Goal: Transaction & Acquisition: Purchase product/service

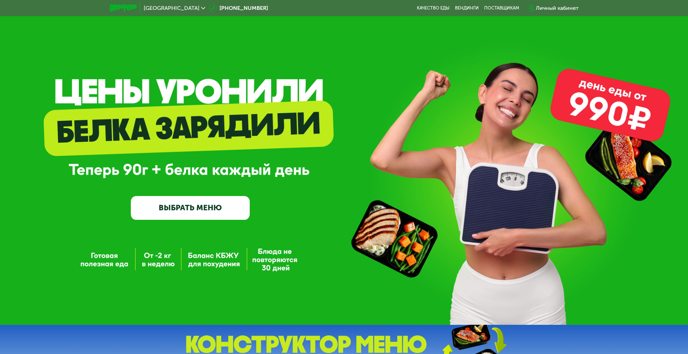
click at [194, 211] on link "ВЫБРАТЬ МЕНЮ" at bounding box center [190, 208] width 119 height 24
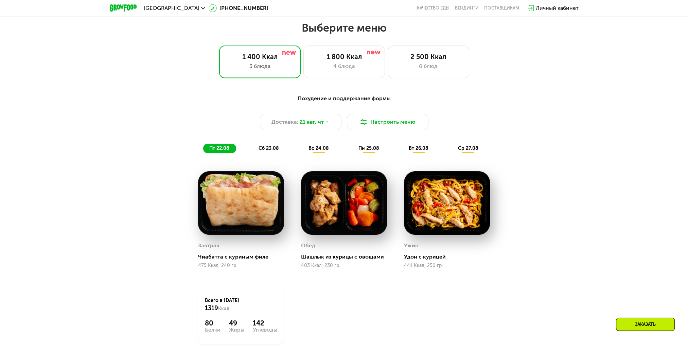
scroll to position [386, 0]
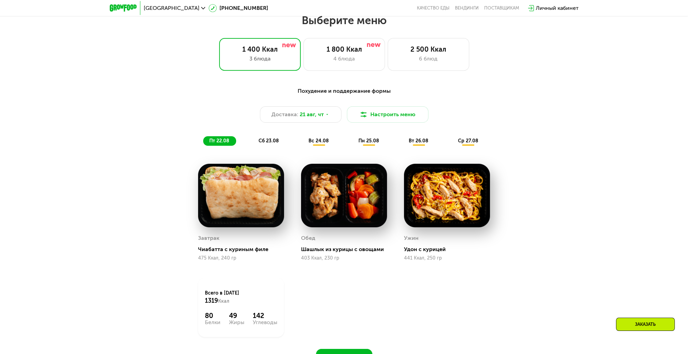
click at [263, 144] on span "сб 23.08" at bounding box center [269, 141] width 20 height 6
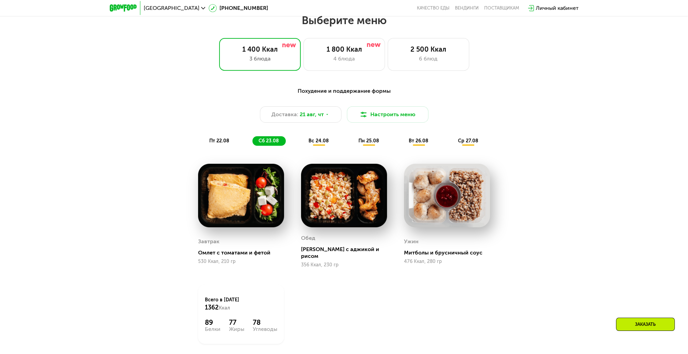
click at [316, 144] on span "вс 24.08" at bounding box center [319, 141] width 20 height 6
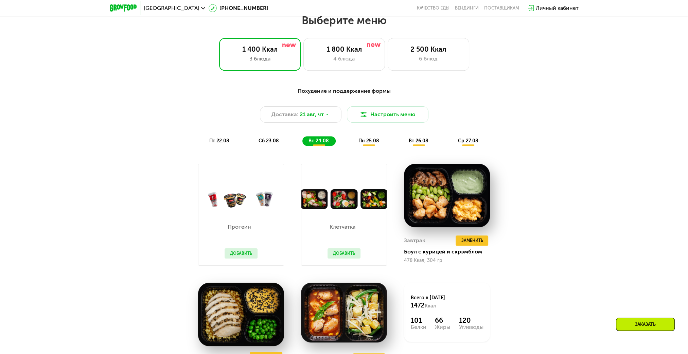
click at [363, 144] on span "пн 25.08" at bounding box center [369, 141] width 21 height 6
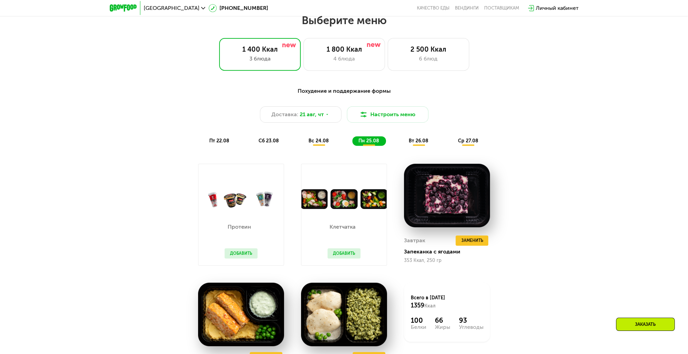
click at [410, 144] on span "вт 26.08" at bounding box center [419, 141] width 20 height 6
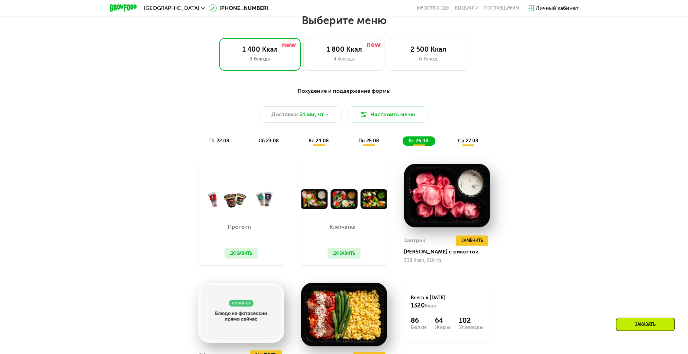
click at [454, 144] on div "ср 27.08" at bounding box center [468, 141] width 33 height 10
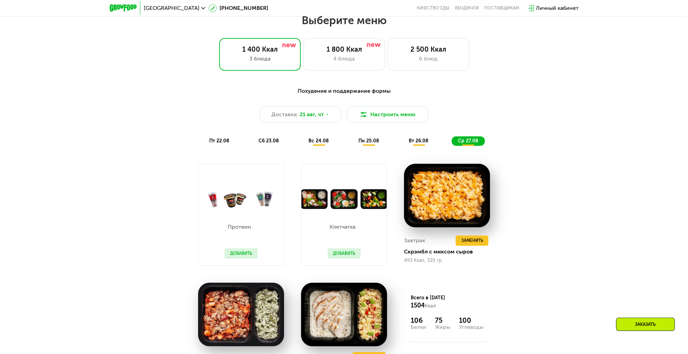
click at [223, 144] on span "пт 22.08" at bounding box center [219, 141] width 20 height 6
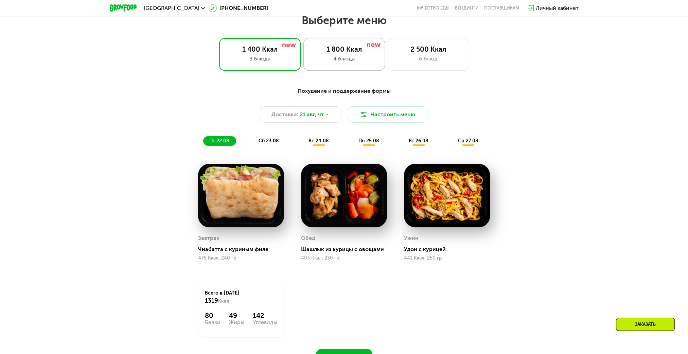
click at [337, 53] on div "1 800 Ккал" at bounding box center [344, 49] width 67 height 8
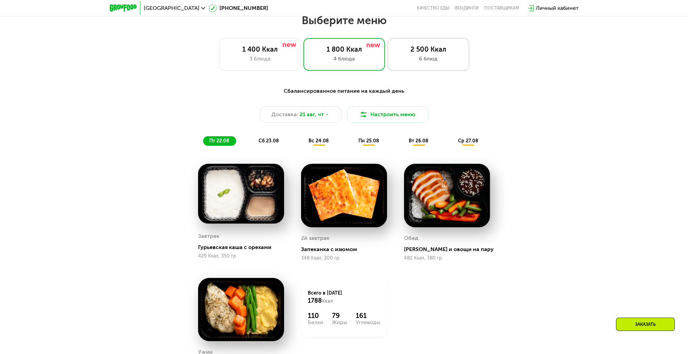
click at [424, 63] on div "6 блюд" at bounding box center [428, 59] width 67 height 8
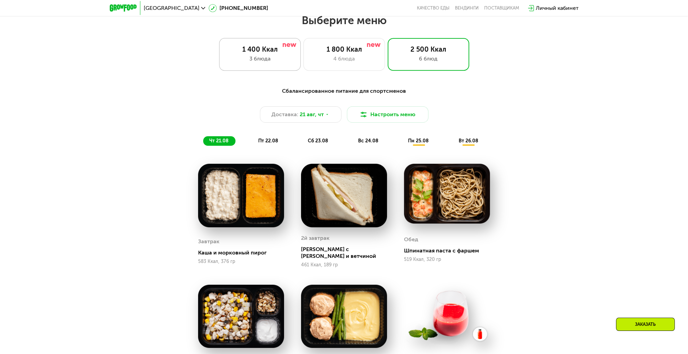
click at [250, 51] on div "1 400 Ккал" at bounding box center [259, 49] width 67 height 8
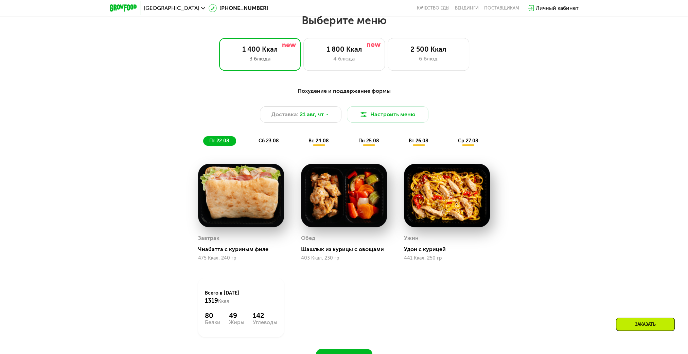
click at [273, 142] on span "сб 23.08" at bounding box center [269, 141] width 20 height 6
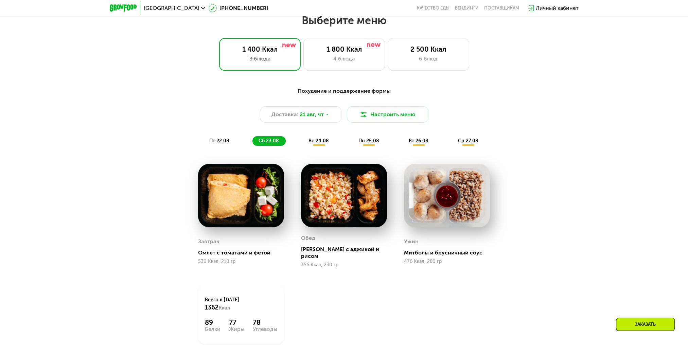
click at [352, 141] on div "вс 24.08" at bounding box center [369, 141] width 34 height 10
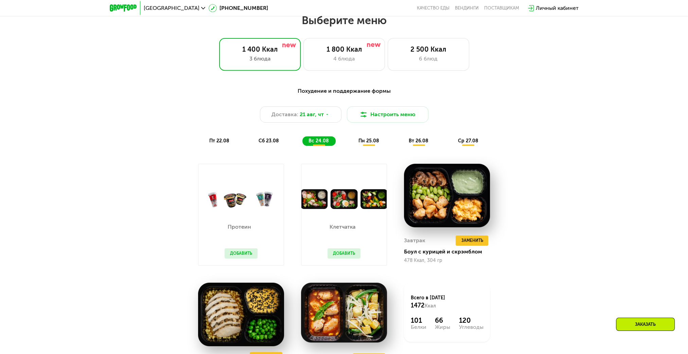
scroll to position [488, 0]
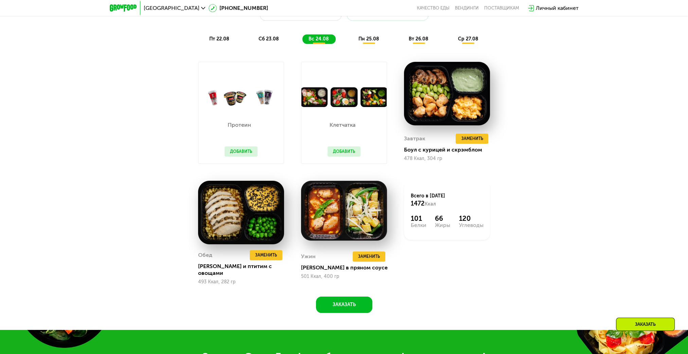
click at [368, 39] on span "пн 25.08" at bounding box center [369, 39] width 21 height 6
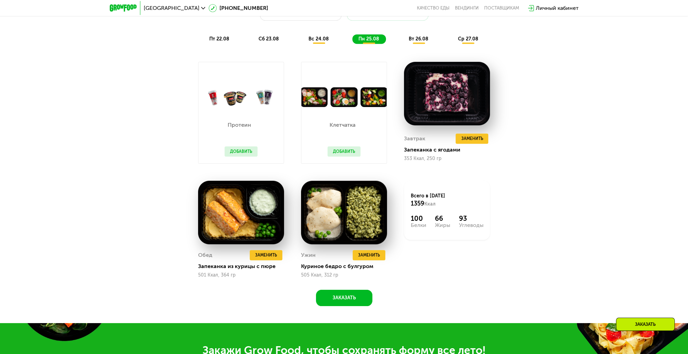
click at [322, 42] on span "вс 24.08" at bounding box center [319, 39] width 20 height 6
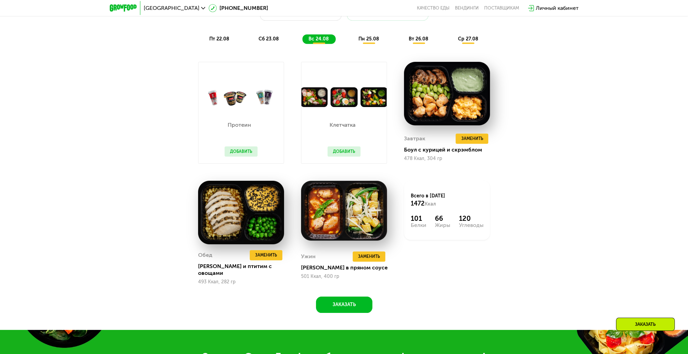
click at [365, 39] on span "пн 25.08" at bounding box center [369, 39] width 21 height 6
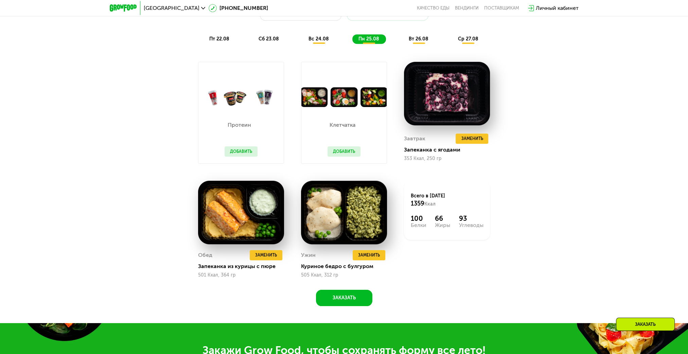
click at [418, 38] on span "вт 26.08" at bounding box center [419, 39] width 20 height 6
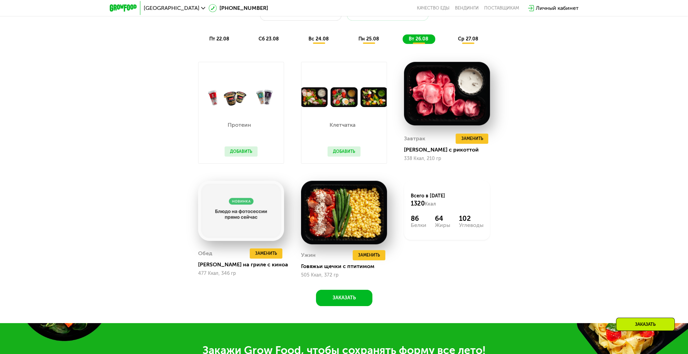
click at [470, 41] on span "ср 27.08" at bounding box center [468, 39] width 20 height 6
